Goal: Transaction & Acquisition: Obtain resource

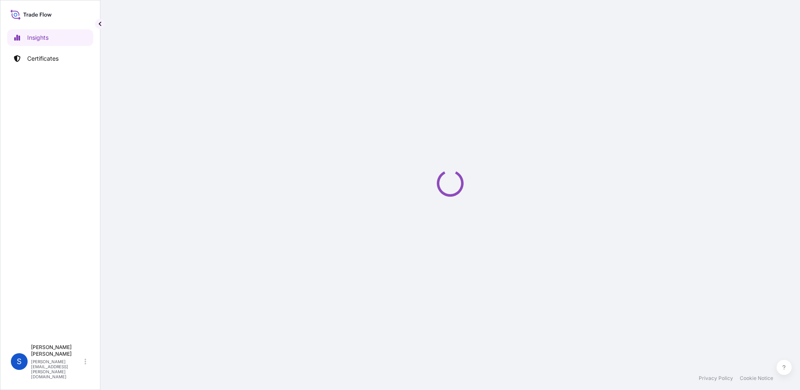
select select "2025"
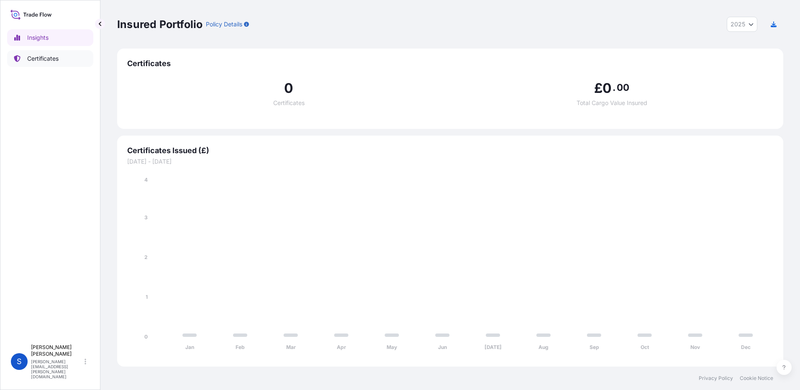
click at [43, 54] on link "Certificates" at bounding box center [50, 58] width 86 height 17
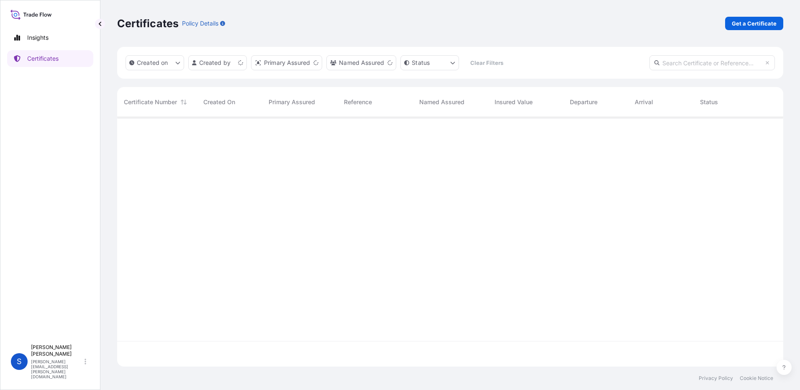
scroll to position [248, 660]
click at [753, 21] on p "Get a Certificate" at bounding box center [754, 23] width 45 height 8
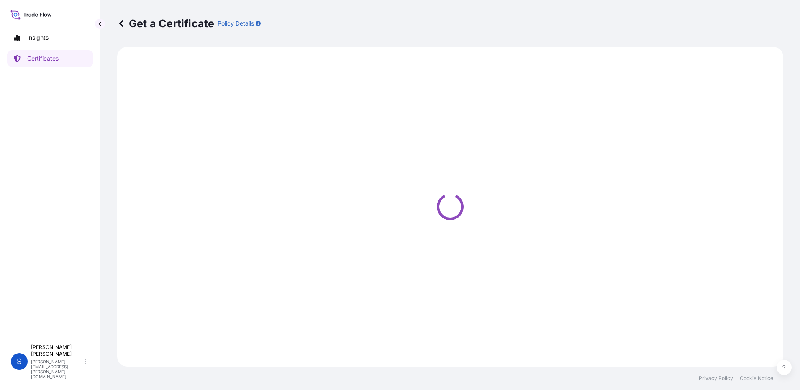
select select "Ocean Vessel"
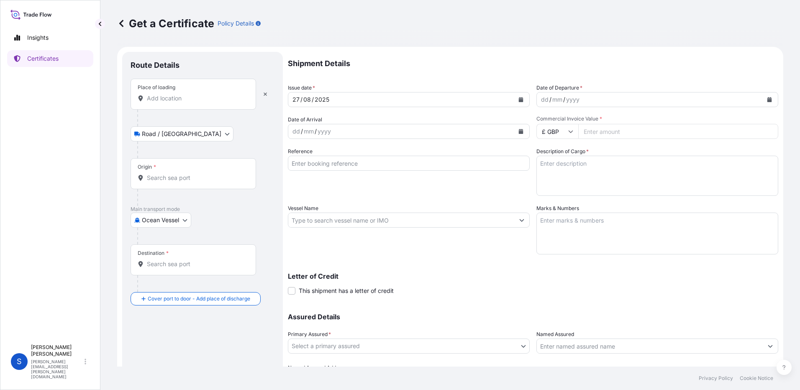
click at [183, 100] on input "Place of loading" at bounding box center [196, 98] width 99 height 8
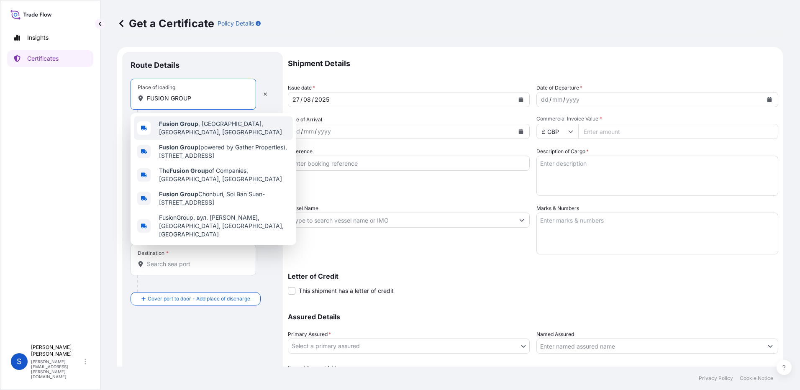
click at [195, 123] on b "Fusion Group" at bounding box center [178, 123] width 39 height 7
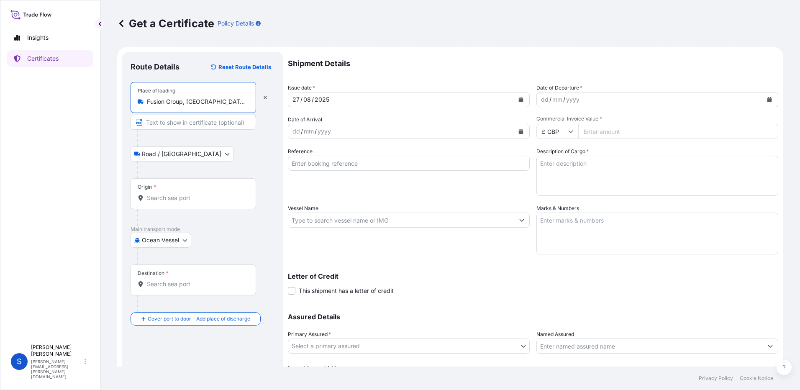
type input "Fusion Group, Smeckley Wood Close, Chesterfield, UK"
click at [168, 199] on input "Origin *" at bounding box center [196, 198] width 99 height 8
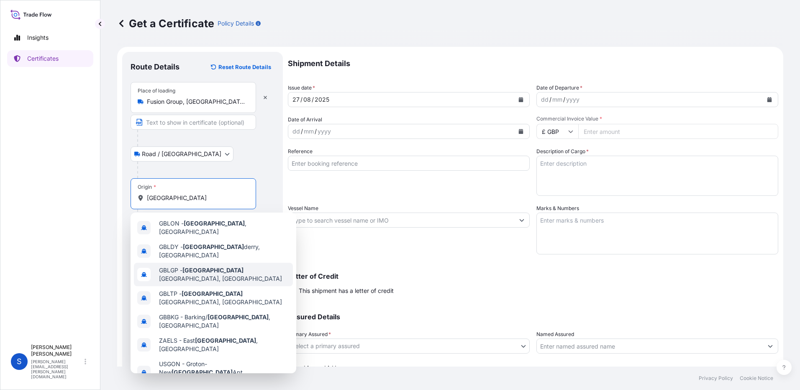
click at [221, 266] on span "GBLGP - London Gateway Port, United Kingdom" at bounding box center [224, 274] width 131 height 17
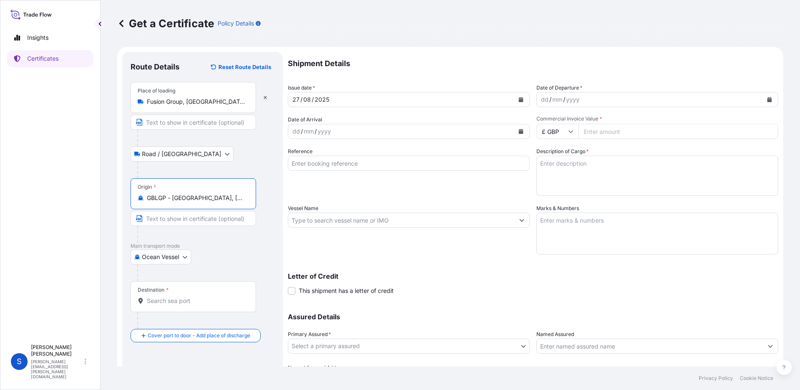
type input "GBLGP - London Gateway Port, United Kingdom"
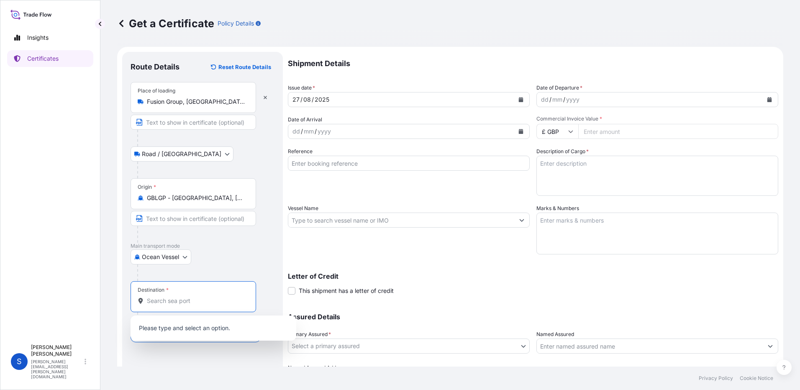
click at [165, 304] on input "Destination *" at bounding box center [196, 301] width 99 height 8
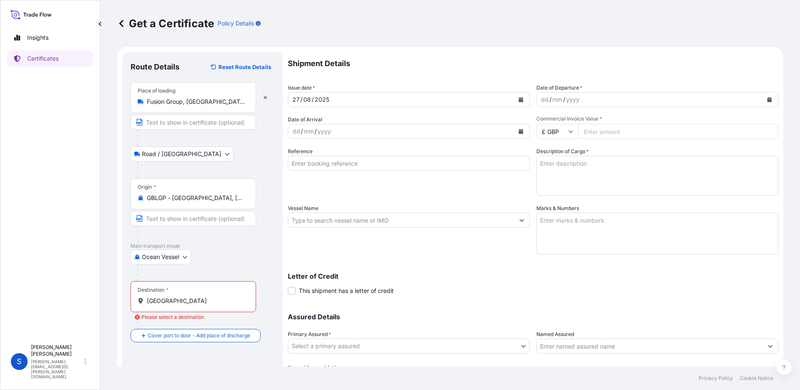
click at [208, 305] on div "Destination * ALEXANDRIA" at bounding box center [194, 296] width 126 height 31
click at [208, 305] on input "ALEXANDRIA" at bounding box center [196, 301] width 99 height 8
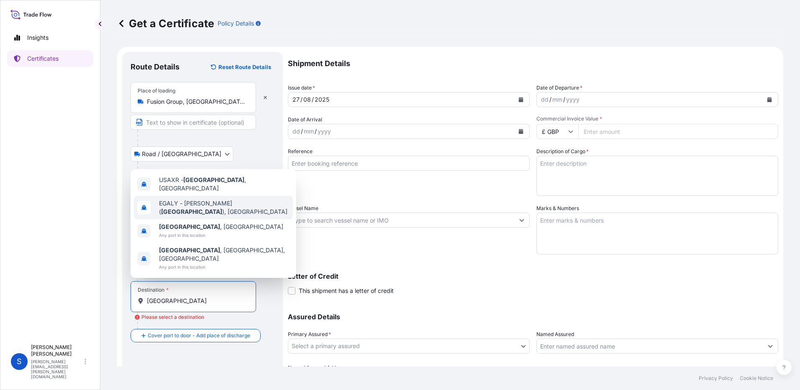
click at [179, 216] on span "EGALY - El Iskandariya ( Alexandria ), Egypt" at bounding box center [224, 207] width 131 height 17
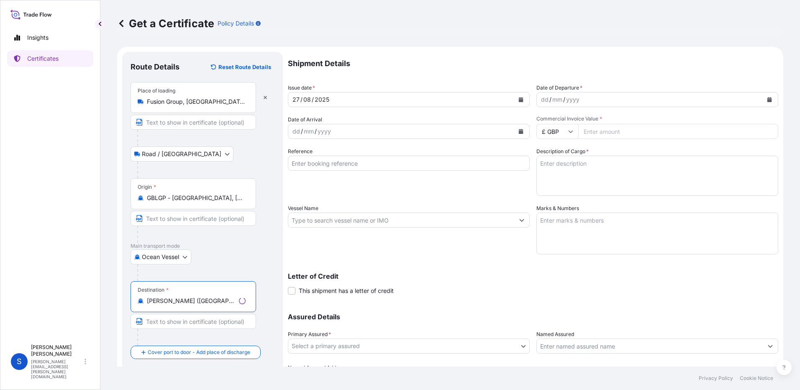
scroll to position [42, 0]
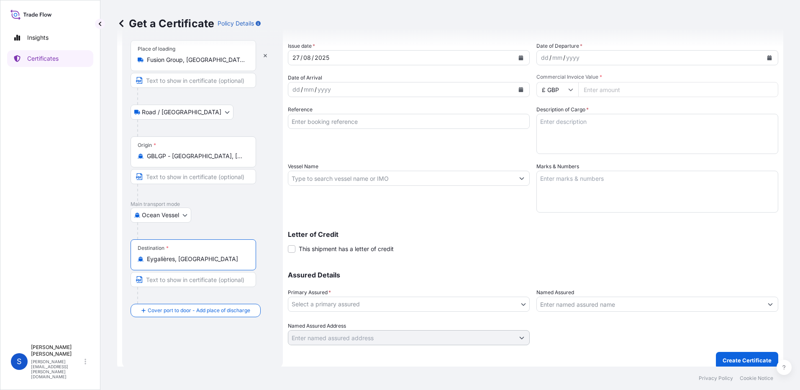
drag, startPoint x: 209, startPoint y: 260, endPoint x: 130, endPoint y: 249, distance: 79.4
click at [124, 257] on div "Route Details Reset Route Details Place of loading Fusion Group, Smeckley Wood …" at bounding box center [202, 189] width 161 height 359
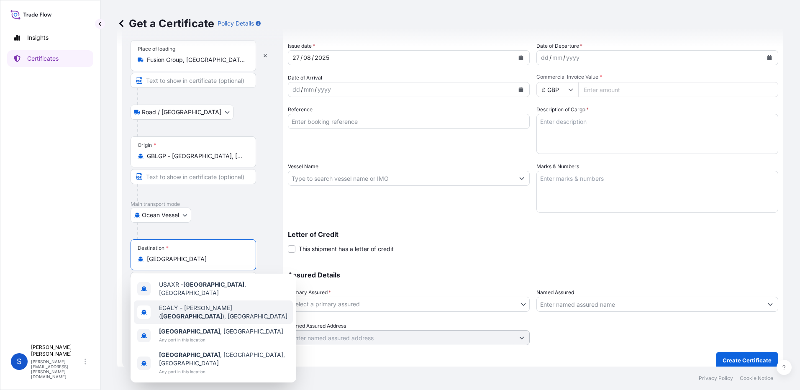
click at [201, 305] on span "EGALY - El Iskandariya ( Alexandria ), Egypt" at bounding box center [224, 312] width 131 height 17
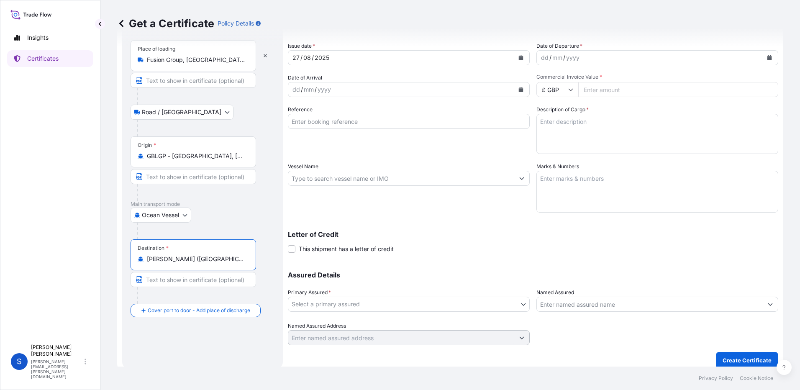
type input "EGALY - El Iskandariya (Alexandria), Egypt"
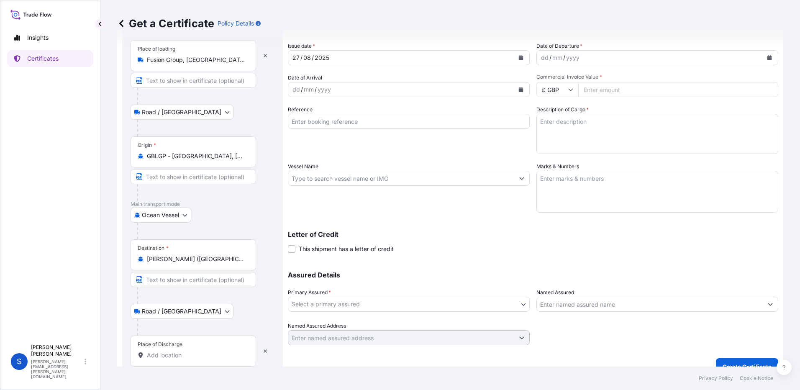
scroll to position [55, 0]
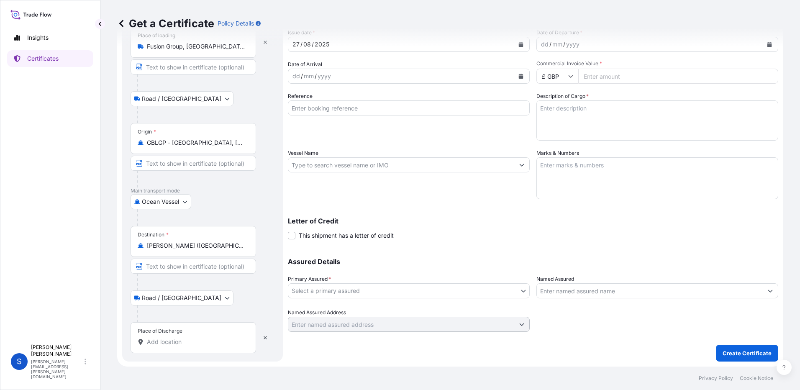
click at [157, 357] on div "Route Details Reset Route Details Place of loading Fusion Group, Smeckley Wood …" at bounding box center [202, 179] width 161 height 365
click at [153, 360] on div "Route Details Reset Route Details Place of loading Fusion Group, Smeckley Wood …" at bounding box center [202, 179] width 161 height 365
click at [175, 356] on div "Route Details Reset Route Details Place of loading Fusion Group, Smeckley Wood …" at bounding box center [202, 179] width 161 height 365
click at [171, 345] on input "Place of Discharge" at bounding box center [196, 342] width 99 height 8
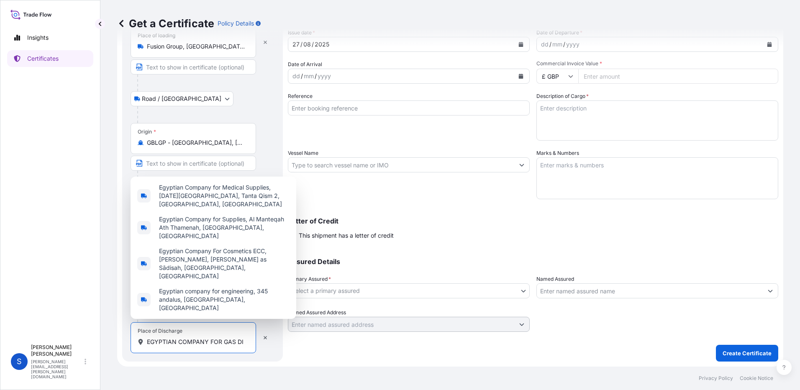
scroll to position [0, 0]
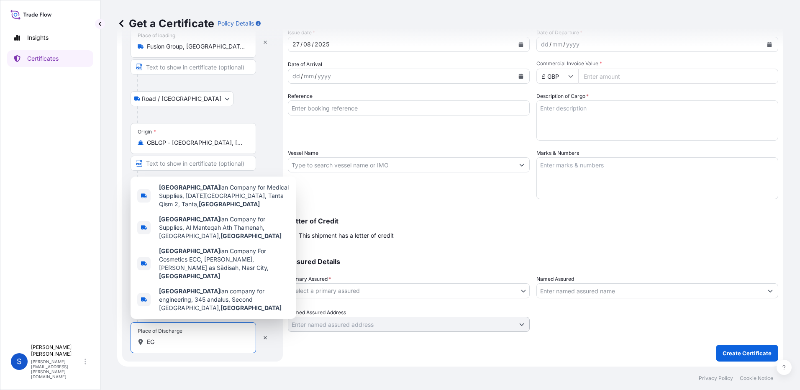
type input "E"
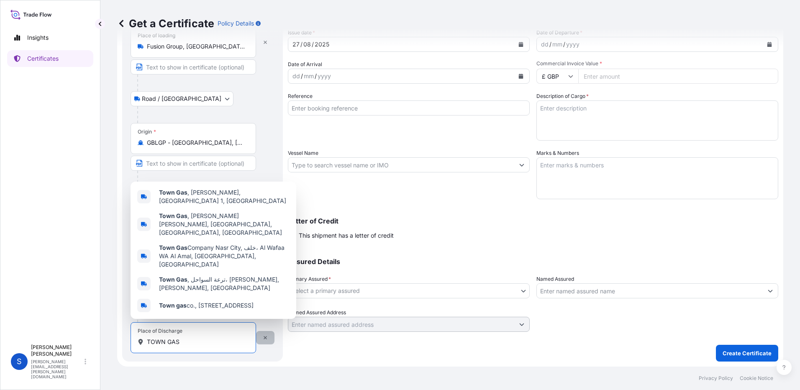
type input "TOWN GAS"
click at [264, 337] on icon "button" at bounding box center [265, 337] width 5 height 5
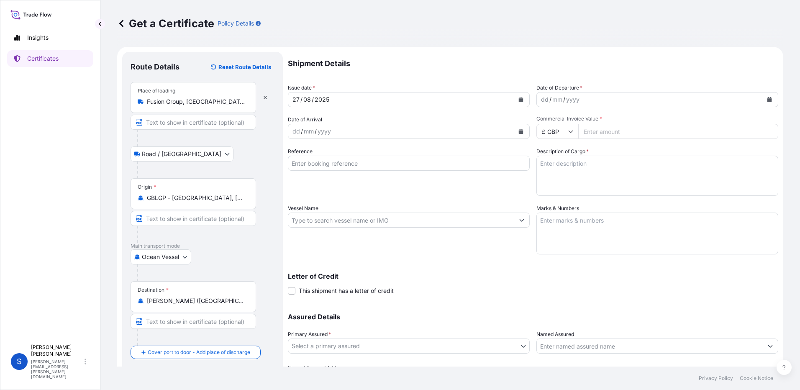
click at [332, 159] on input "Reference" at bounding box center [409, 163] width 242 height 15
click at [334, 223] on input "Vessel Name" at bounding box center [401, 220] width 226 height 15
click at [328, 162] on input "Reference" at bounding box center [409, 163] width 242 height 15
paste input "SI173-000005728"
type input "SI173-000005728"
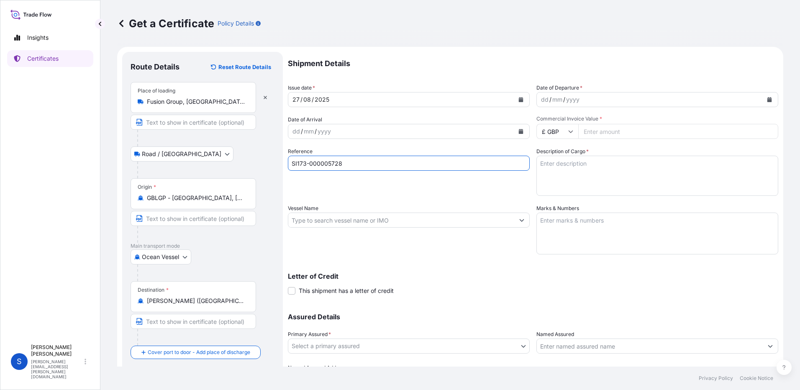
click at [541, 98] on div "dd" at bounding box center [544, 100] width 9 height 10
click at [540, 100] on div "dd" at bounding box center [544, 100] width 9 height 10
click at [768, 100] on icon "Calendar" at bounding box center [770, 99] width 5 height 5
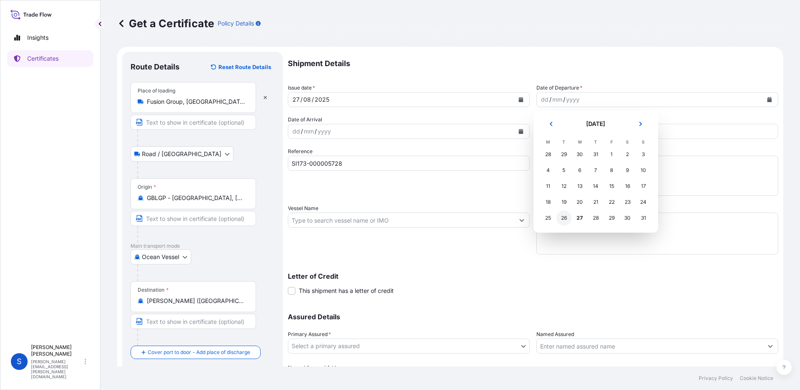
click at [563, 218] on div "26" at bounding box center [564, 218] width 15 height 15
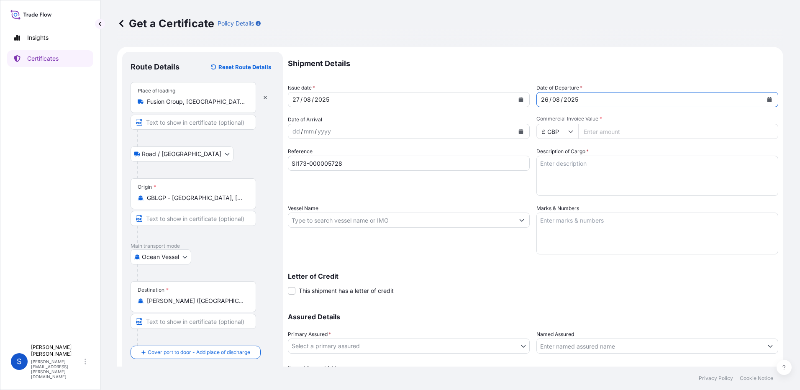
click at [592, 131] on input "Commercial Invoice Value *" at bounding box center [678, 131] width 200 height 15
type input "23158.71"
click at [583, 173] on textarea "Description of Cargo *" at bounding box center [658, 176] width 242 height 40
click at [562, 175] on textarea "Description of Cargo *" at bounding box center [658, 176] width 242 height 40
type textarea "FITTINGS"
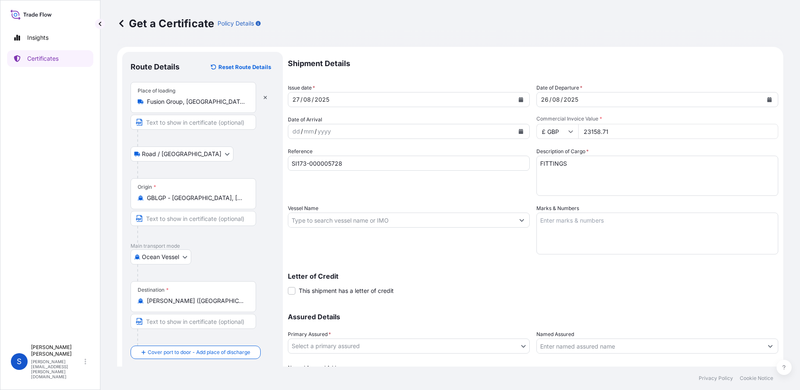
click at [402, 222] on input "Vessel Name" at bounding box center [401, 220] width 226 height 15
paste input "AGIOS DIMITRIOS"
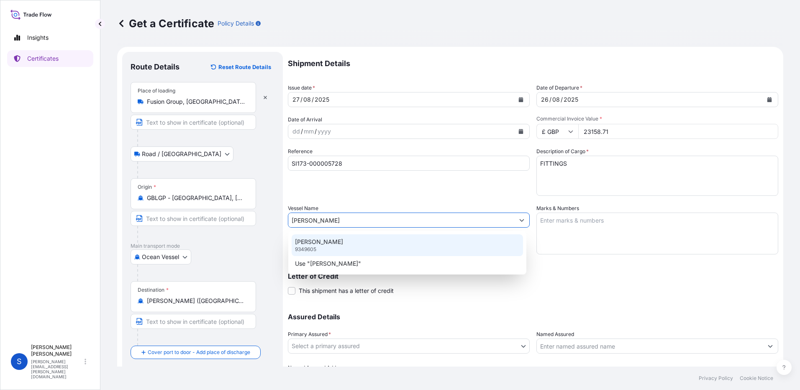
click at [362, 242] on div "AGIOS DIMITRIOS 9349605" at bounding box center [407, 245] width 231 height 22
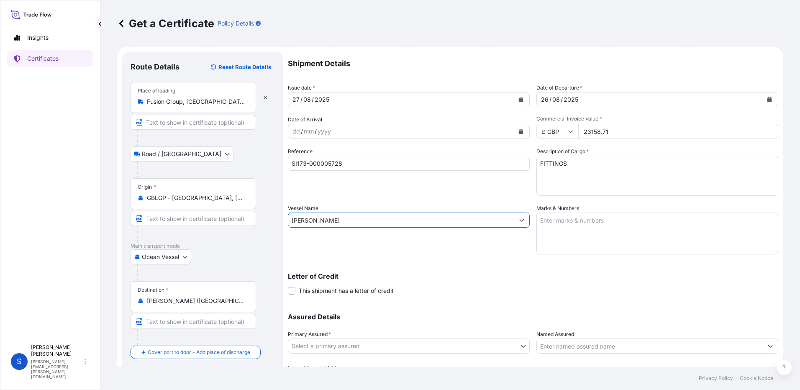
type input "AGIOS DIMITRIOS"
click at [559, 226] on textarea "Marks & Numbers" at bounding box center [658, 234] width 242 height 42
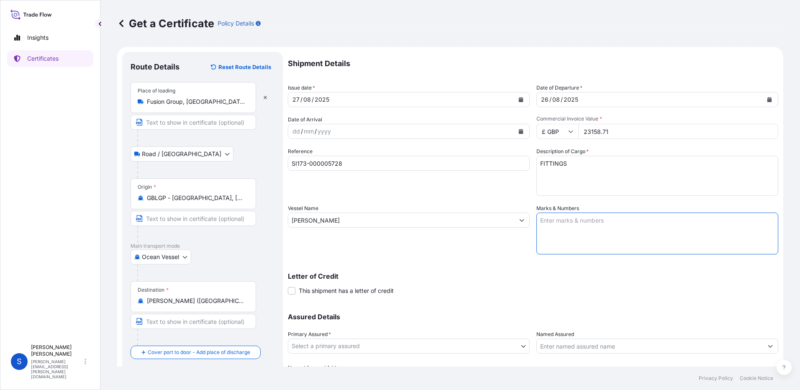
paste textarea "FULLY ADDRESSED EGYPTIAN TOWN GAS CIF ALEXANDRIA SEAPORT PAYMENT TERMS: 100% CA…"
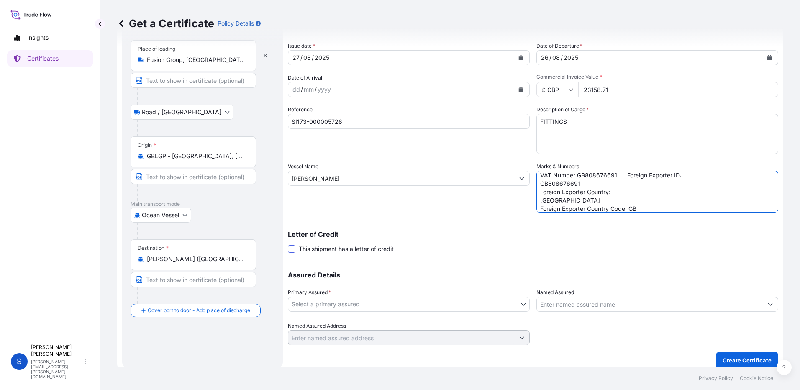
type textarea "FULLY ADDRESSED EGYPTIAN TOWN GAS CIF ALEXANDRIA SEAPORT PAYMENT TERMS: 100% CA…"
click at [293, 251] on span at bounding box center [292, 249] width 8 height 8
click at [288, 244] on input "This shipment has a letter of credit" at bounding box center [288, 244] width 0 height 0
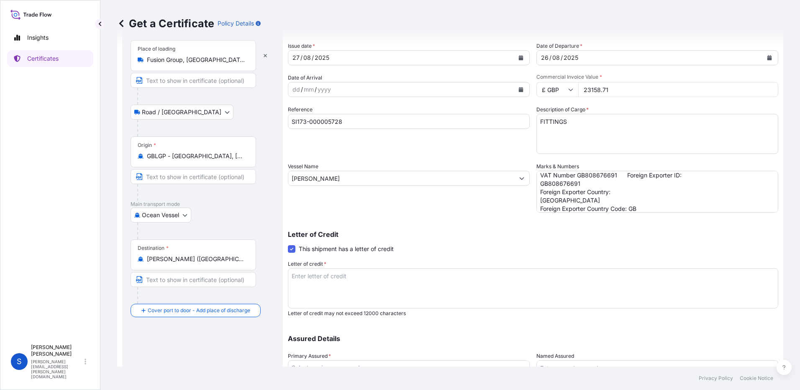
click at [292, 249] on span at bounding box center [292, 249] width 8 height 8
click at [288, 244] on input "This shipment has a letter of credit" at bounding box center [288, 244] width 0 height 0
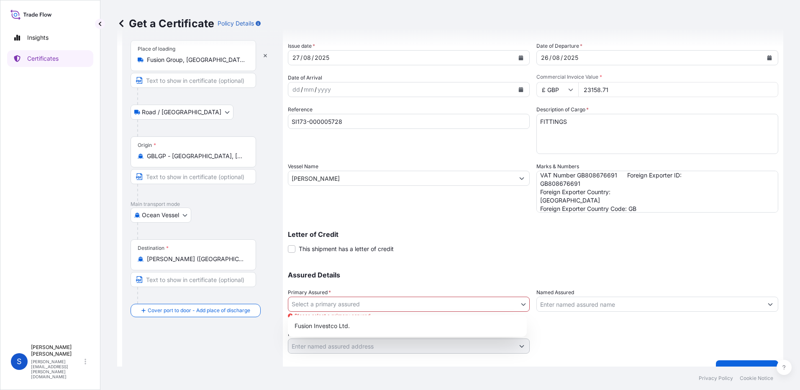
click at [421, 302] on body "Insights Certificates S Serena Cox serena.cox@trans-global.com Get a Certificat…" at bounding box center [400, 195] width 800 height 390
click at [363, 324] on div "Fusion Investco Ltd." at bounding box center [407, 326] width 232 height 15
select select "31961"
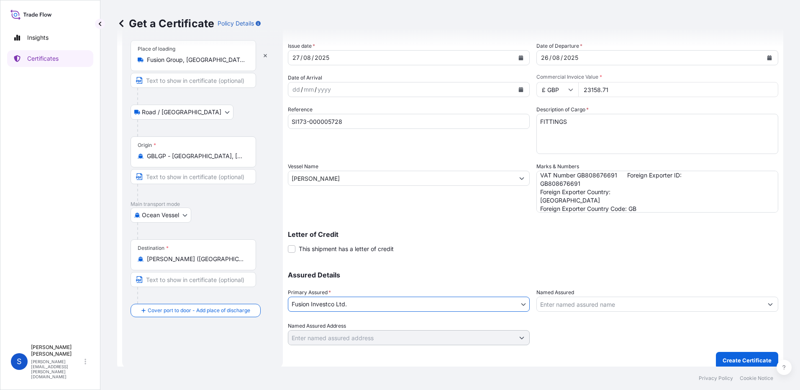
click at [614, 303] on input "Named Assured" at bounding box center [650, 304] width 226 height 15
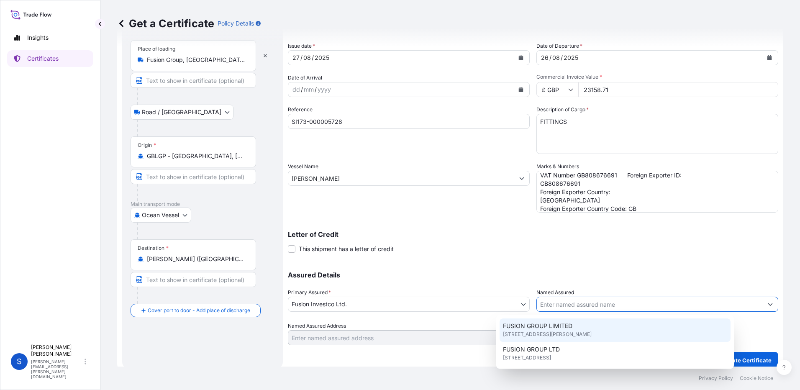
click at [584, 330] on span "FUSION HOUSE ,CHESTERFIELD TRADING ESTATE,, S41 9PZ, CHESTER FIELD,DERBYSHIRE,E…" at bounding box center [547, 334] width 89 height 8
type input "FUSION GROUP LIMITED"
type input "FUSION HOUSE ,CHESTERFIELD TRADING ESTATE,"
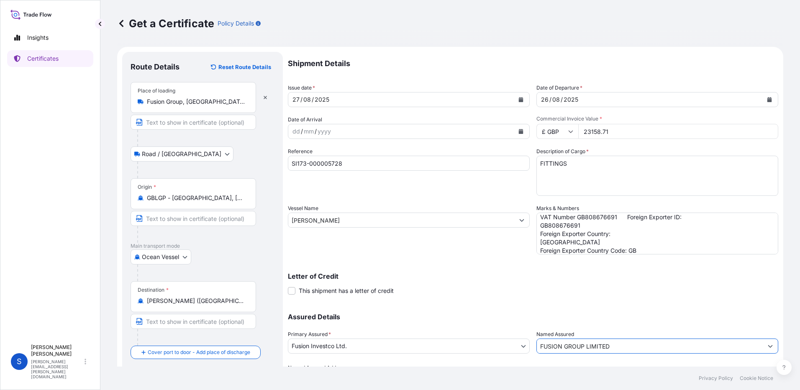
scroll to position [49, 0]
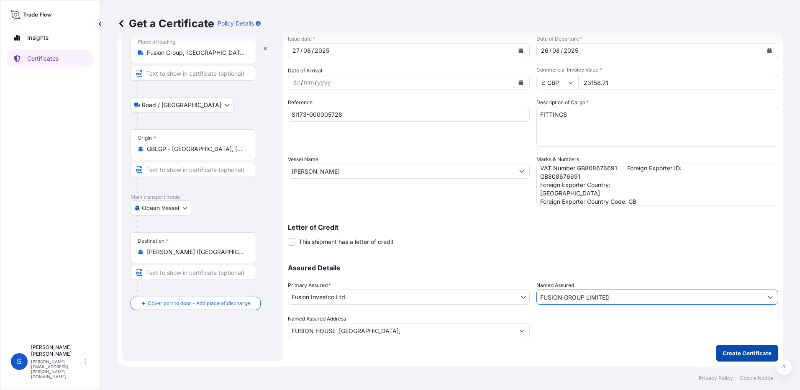
click at [740, 351] on p "Create Certificate" at bounding box center [747, 353] width 49 height 8
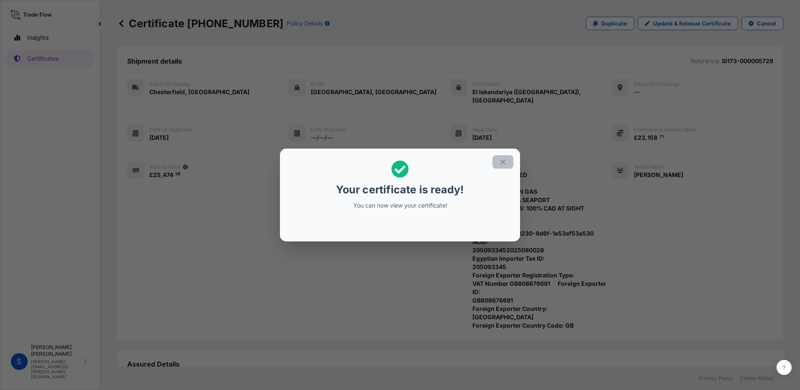
click at [502, 162] on icon "button" at bounding box center [503, 162] width 8 height 8
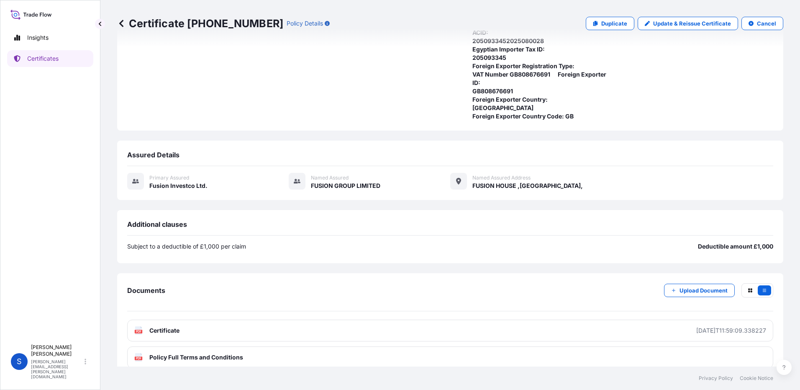
scroll to position [213, 0]
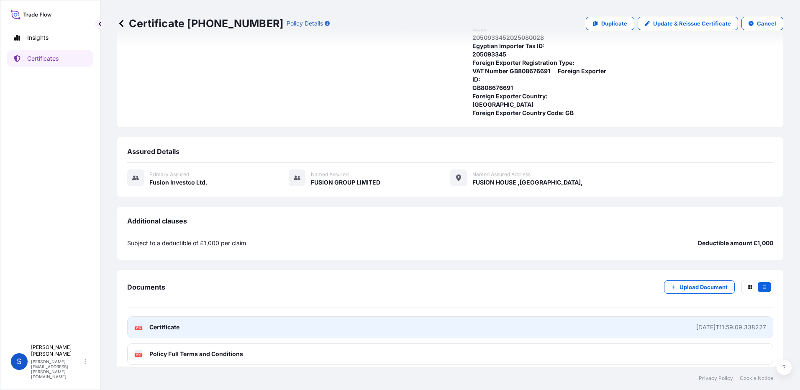
click at [177, 323] on span "Certificate" at bounding box center [164, 327] width 30 height 8
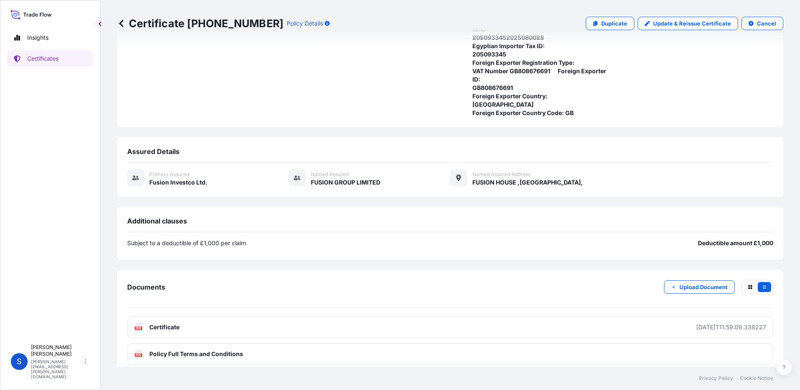
click at [514, 292] on div "Documents Upload Document" at bounding box center [450, 294] width 646 height 28
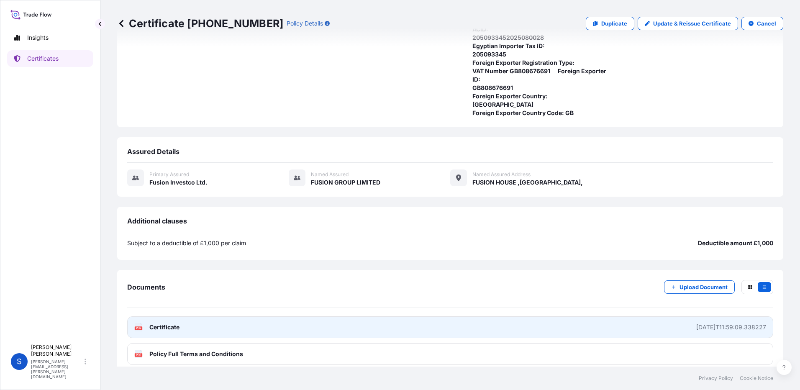
click at [611, 321] on link "PDF Certificate 2025-08-27T11:59:09.338227" at bounding box center [450, 327] width 646 height 22
